Goal: Information Seeking & Learning: Learn about a topic

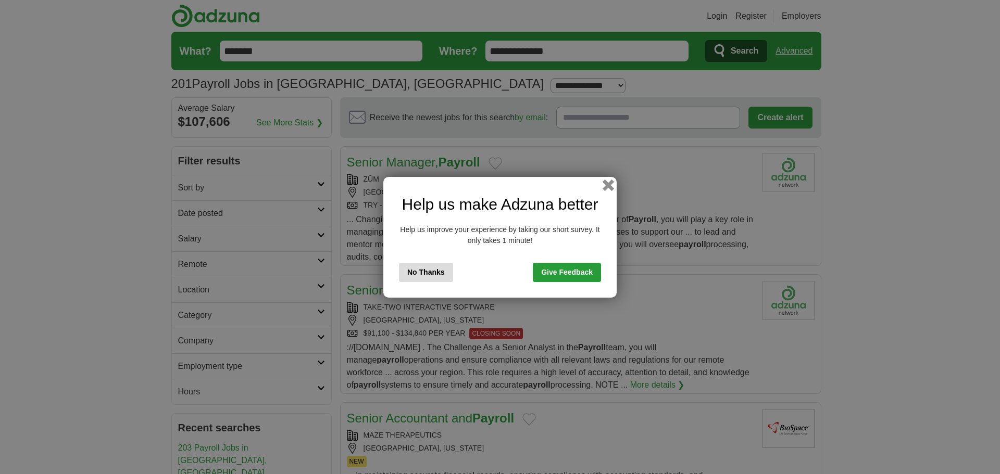
click at [610, 186] on button "button" at bounding box center [608, 184] width 11 height 11
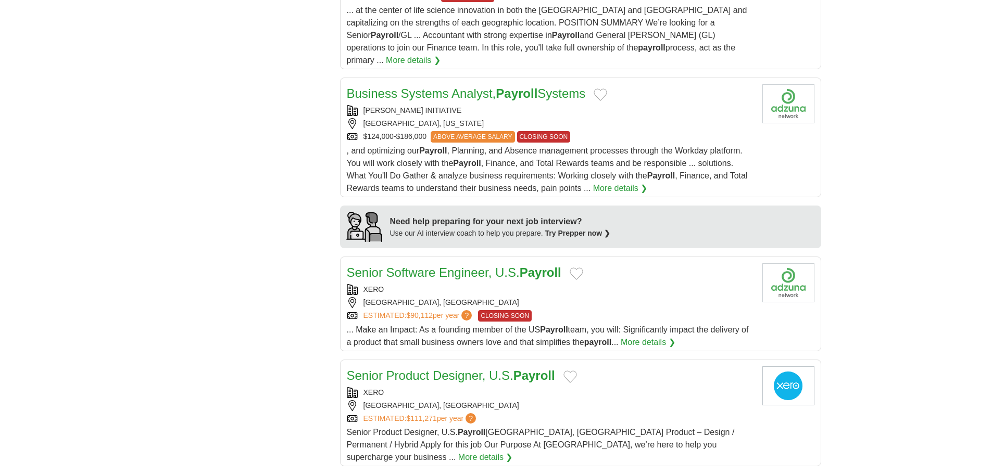
scroll to position [729, 0]
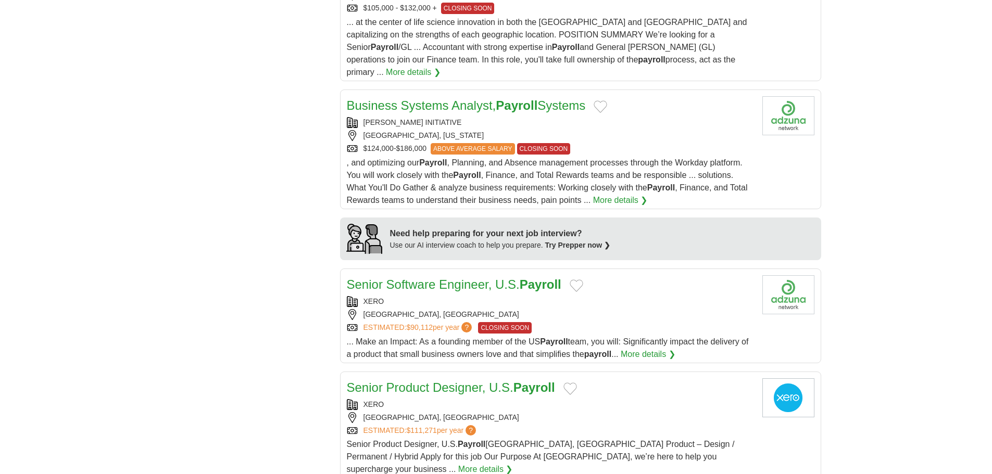
click at [616, 194] on link "More details ❯" at bounding box center [620, 200] width 55 height 13
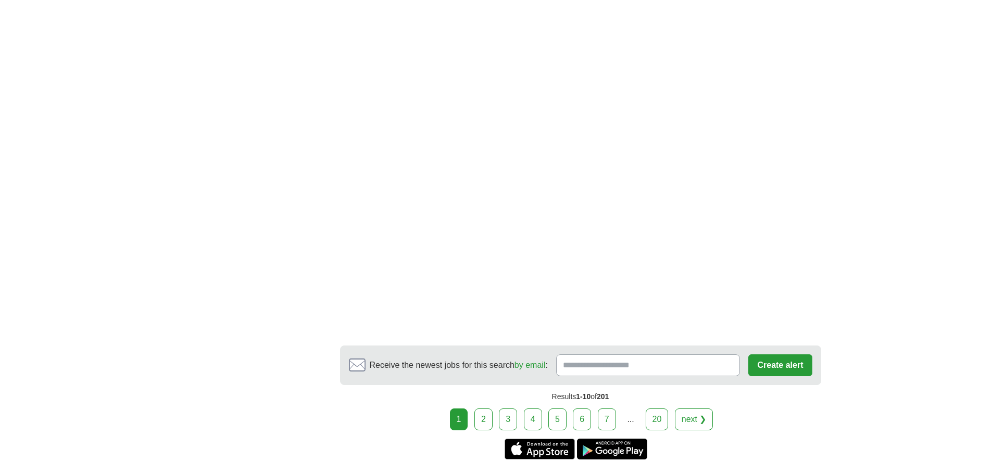
scroll to position [1719, 0]
click at [490, 408] on link "2" at bounding box center [483, 419] width 18 height 22
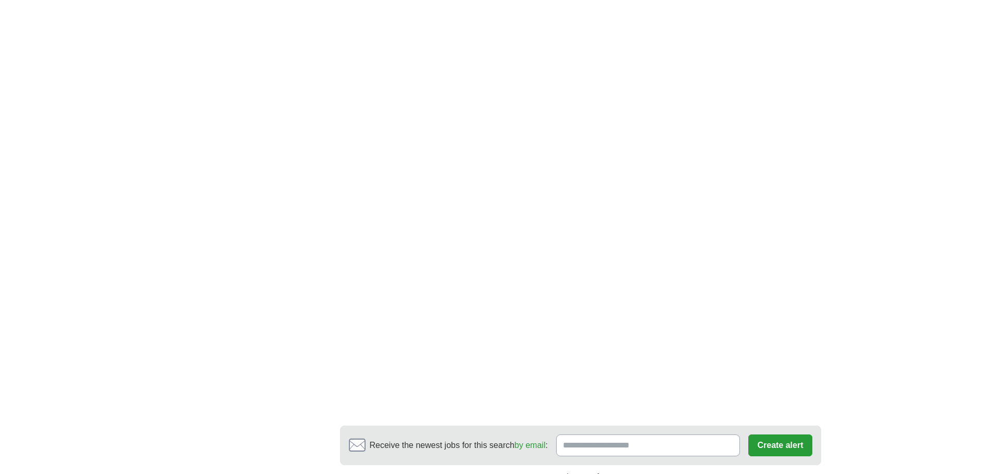
scroll to position [1458, 0]
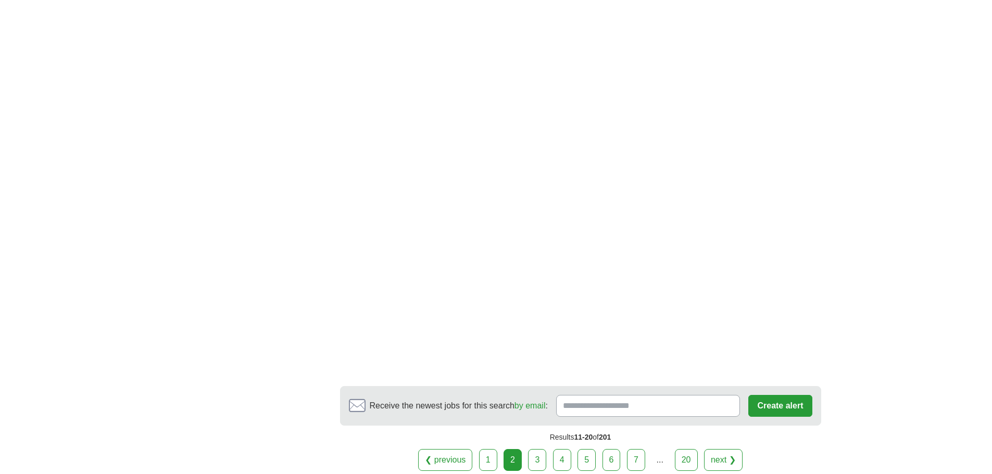
click at [536, 461] on link "3" at bounding box center [537, 460] width 18 height 22
